Goal: Navigation & Orientation: Find specific page/section

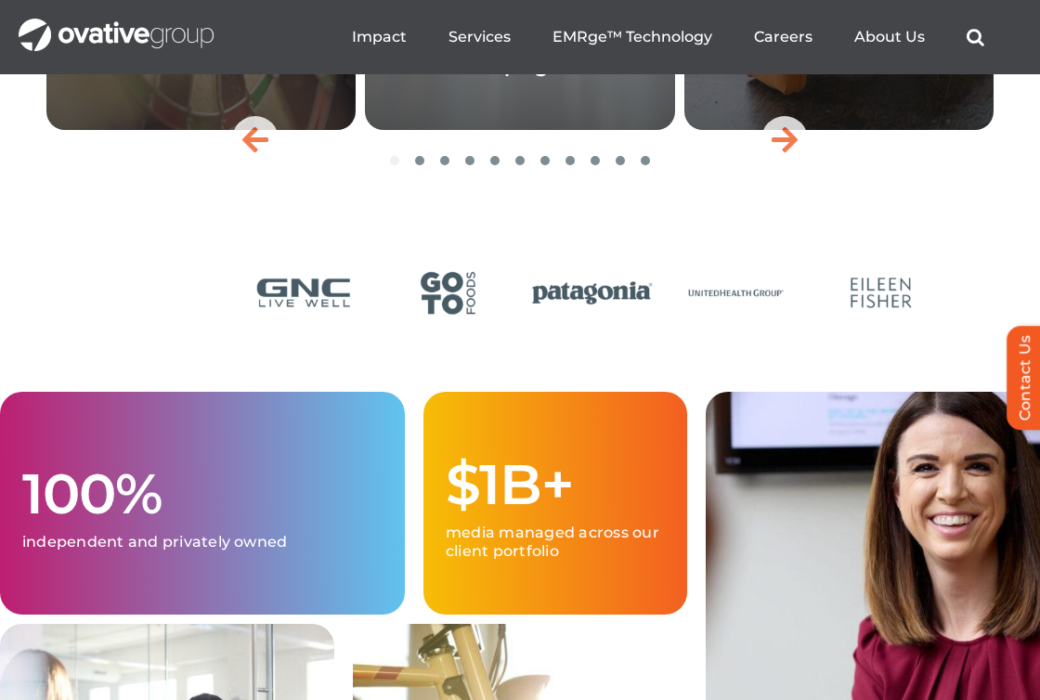
scroll to position [4249, 0]
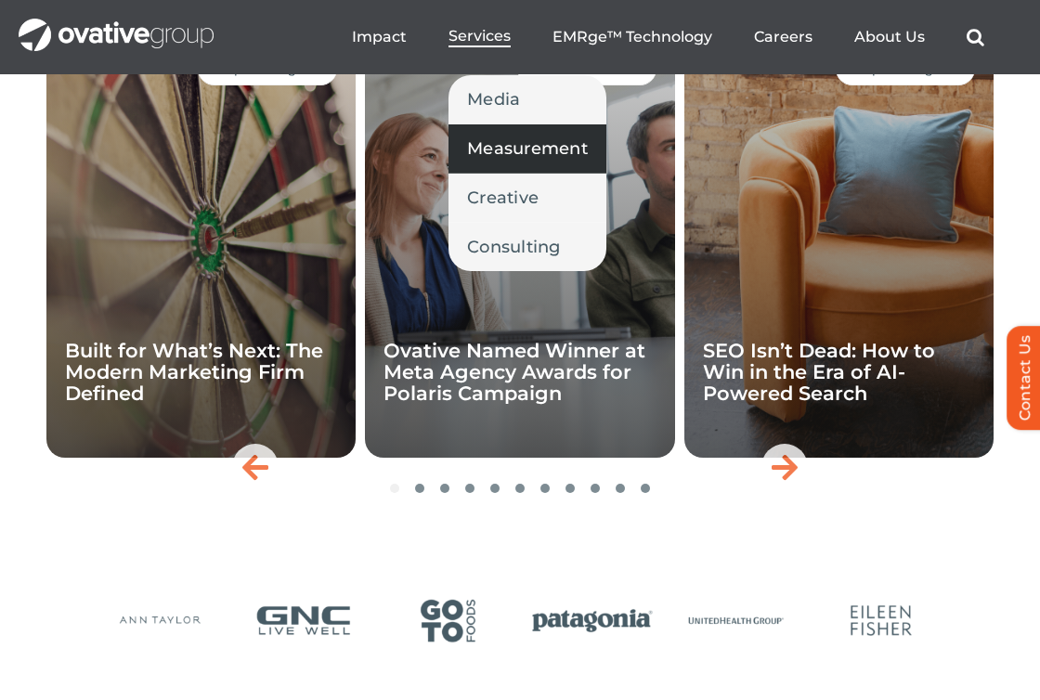
click at [504, 141] on span "Measurement" at bounding box center [527, 149] width 121 height 26
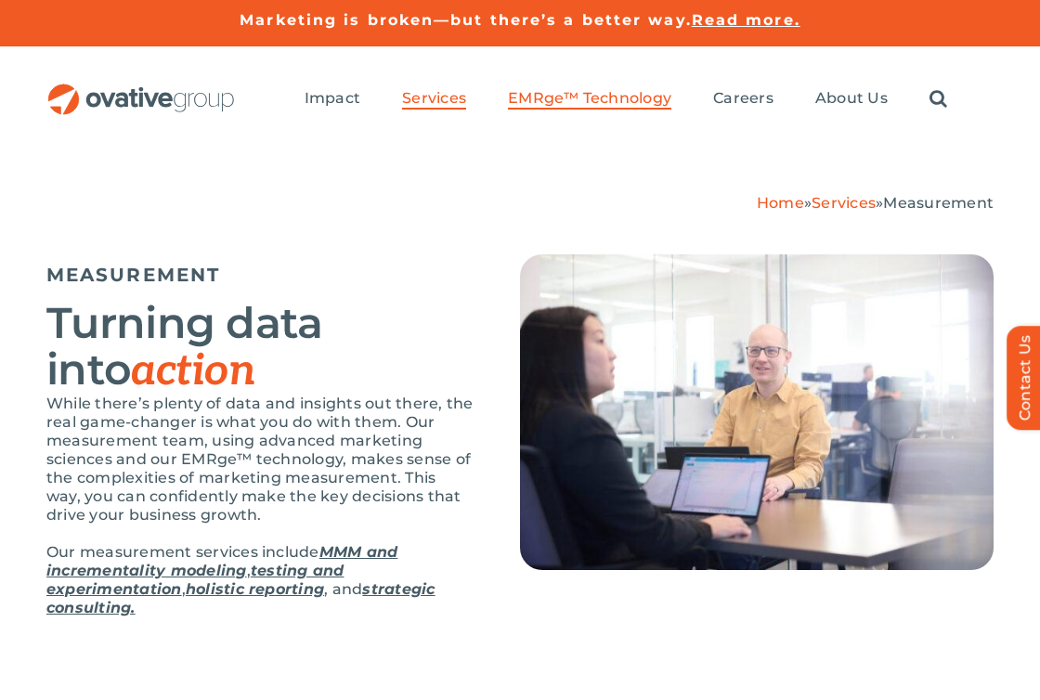
click at [560, 100] on span "EMRge™ Technology" at bounding box center [589, 98] width 163 height 19
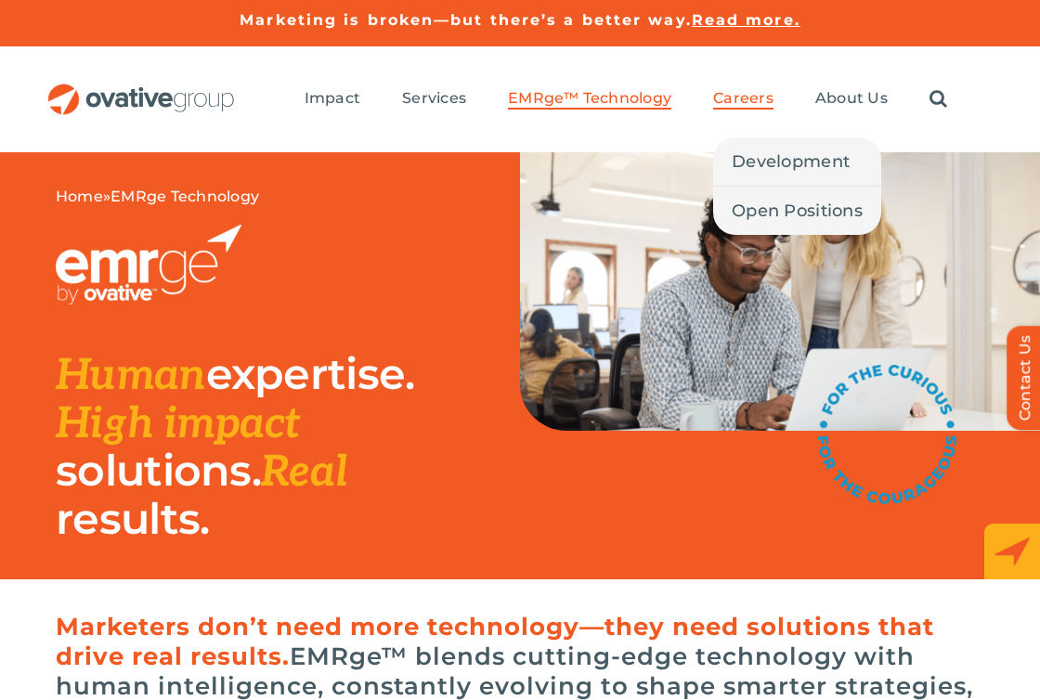
click at [733, 100] on span "Careers" at bounding box center [743, 98] width 60 height 19
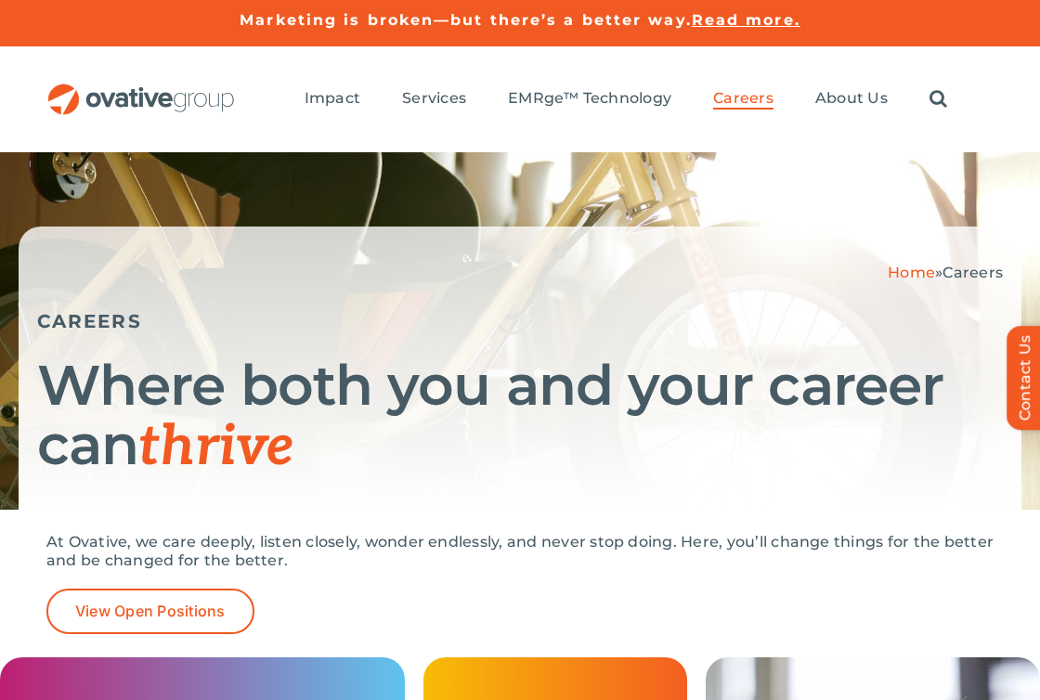
scroll to position [140, 0]
